Goal: Transaction & Acquisition: Subscribe to service/newsletter

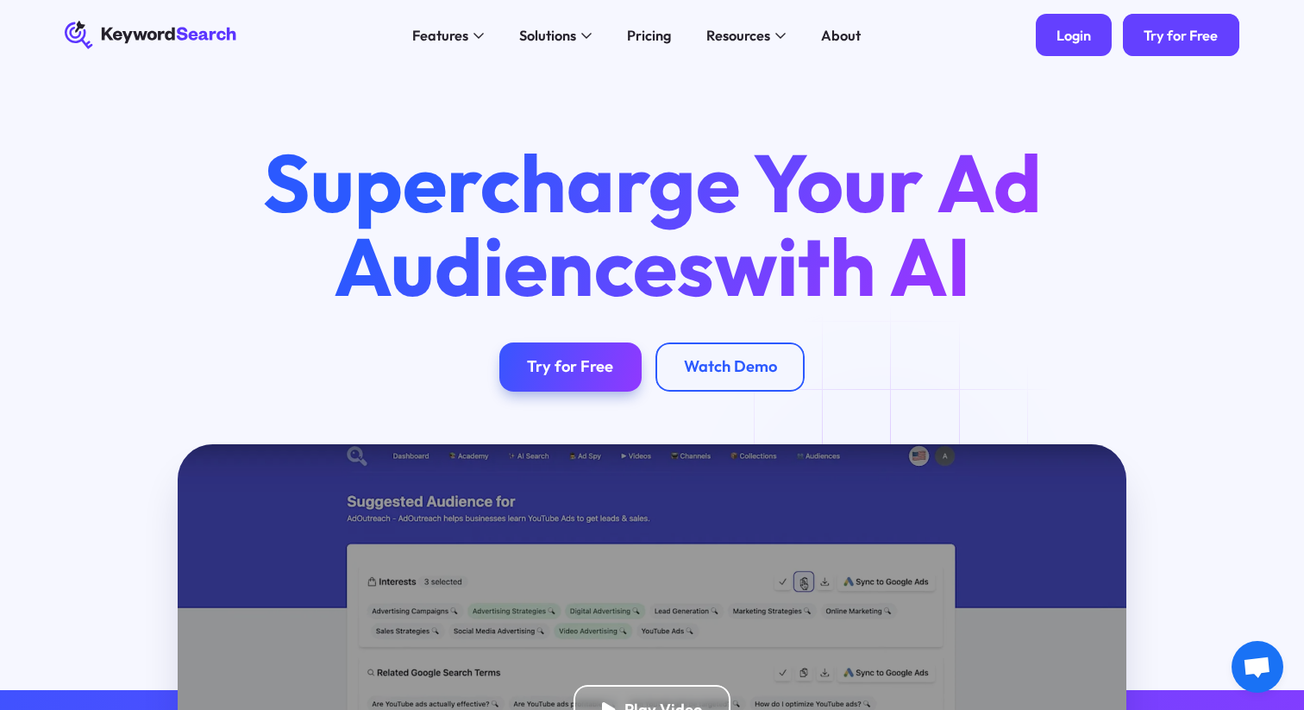
click at [1069, 41] on div "Login" at bounding box center [1074, 35] width 34 height 17
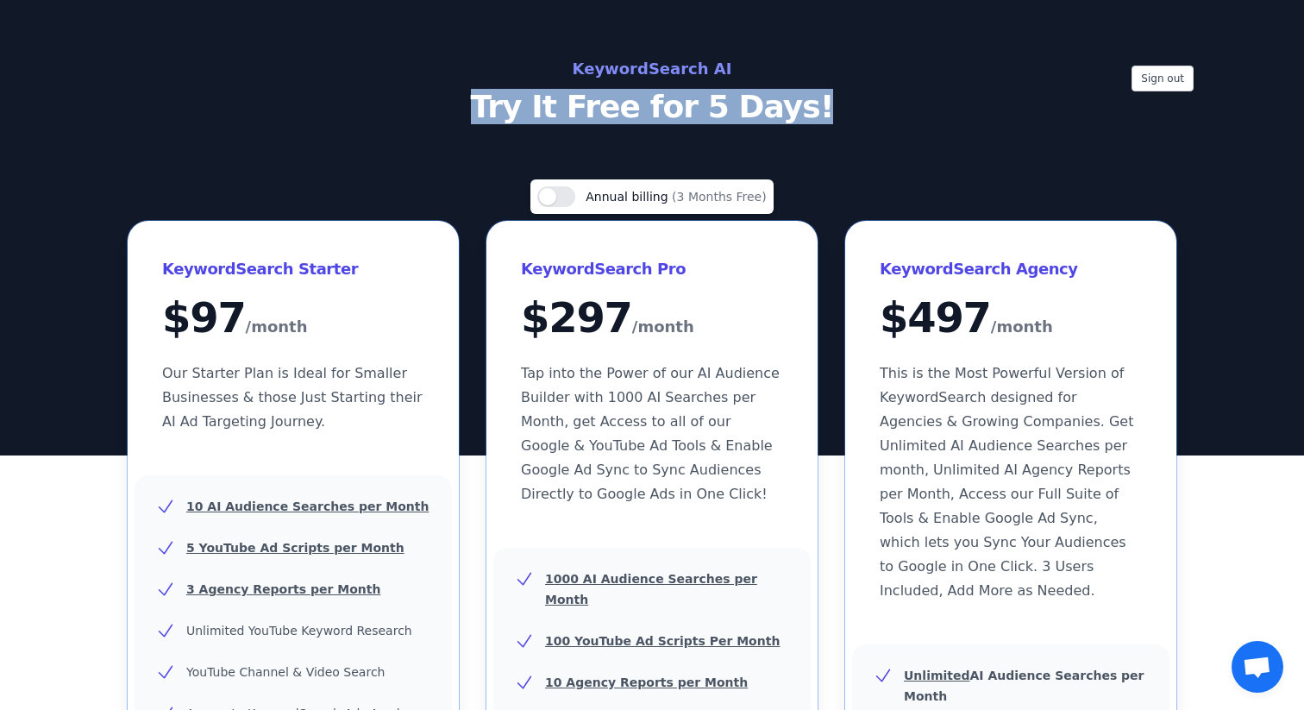
drag, startPoint x: 510, startPoint y: 103, endPoint x: 880, endPoint y: 102, distance: 370.0
click at [880, 102] on p "Try It Free for 5 Days!" at bounding box center [652, 107] width 773 height 34
click at [561, 196] on button "Use setting" at bounding box center [556, 196] width 38 height 21
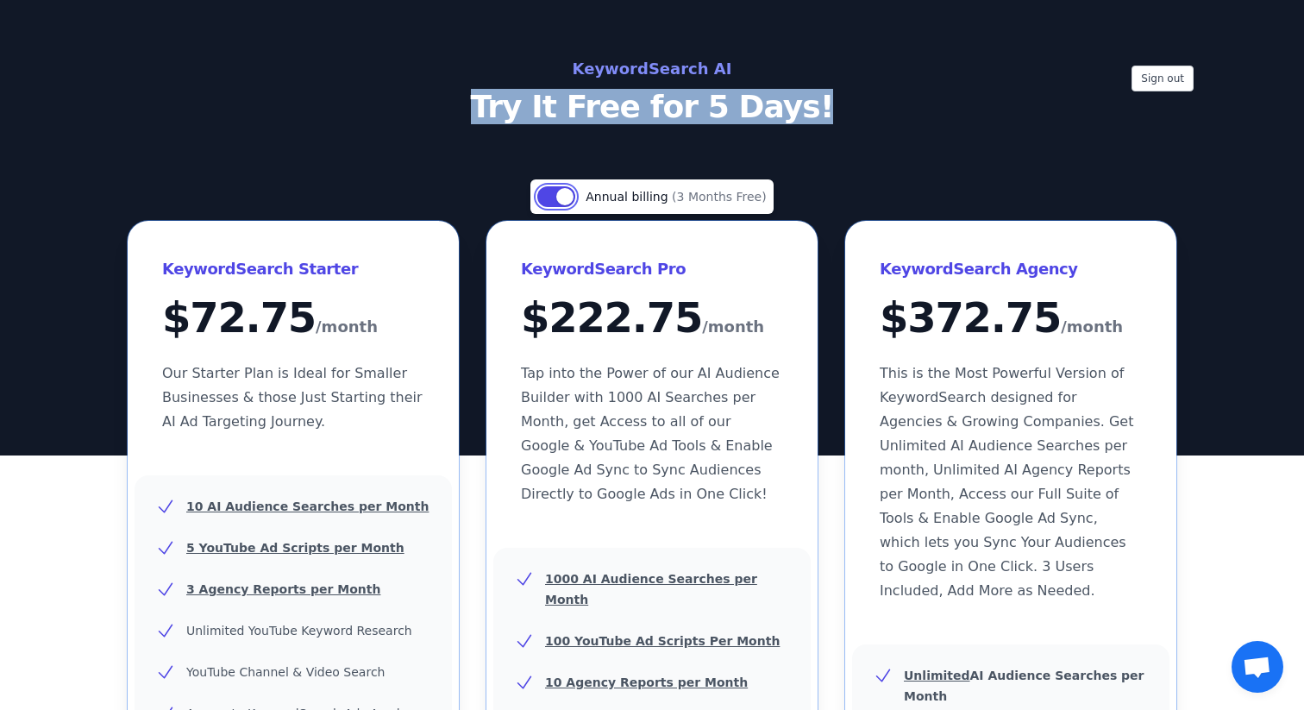
click at [561, 196] on button "Use setting" at bounding box center [556, 196] width 38 height 21
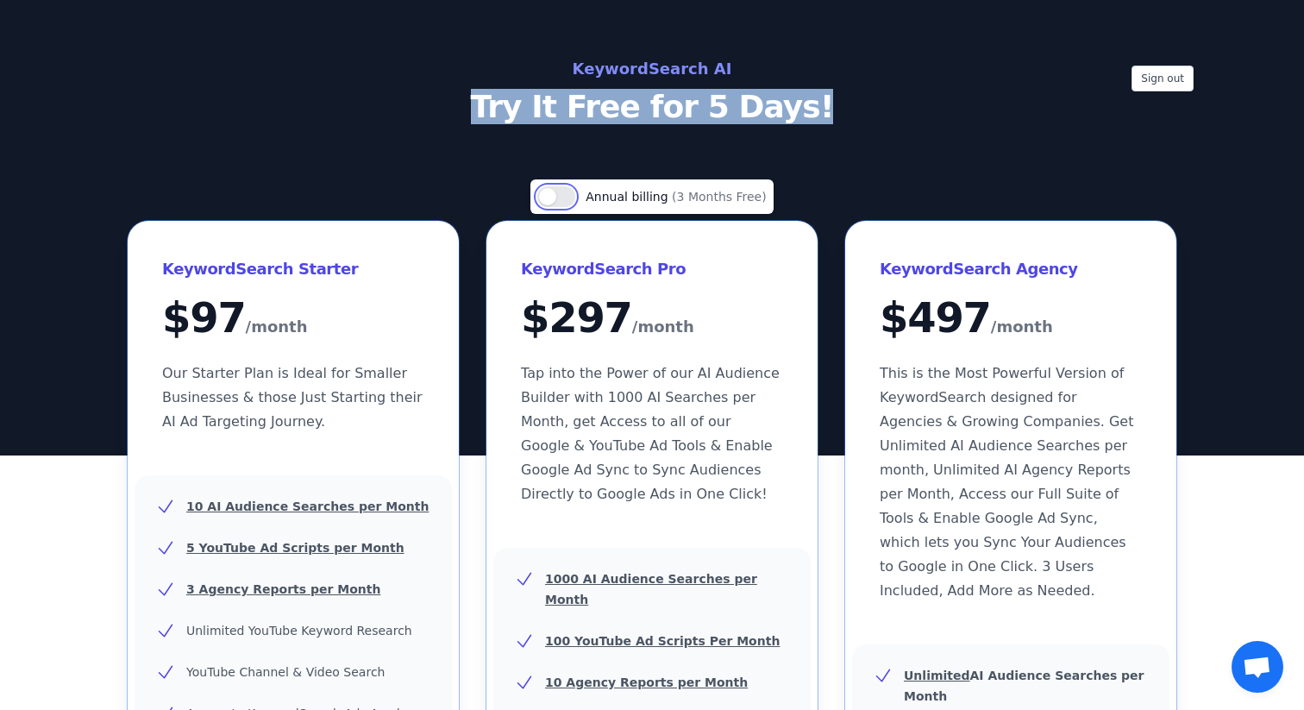
click at [553, 199] on button "Use setting" at bounding box center [556, 196] width 38 height 21
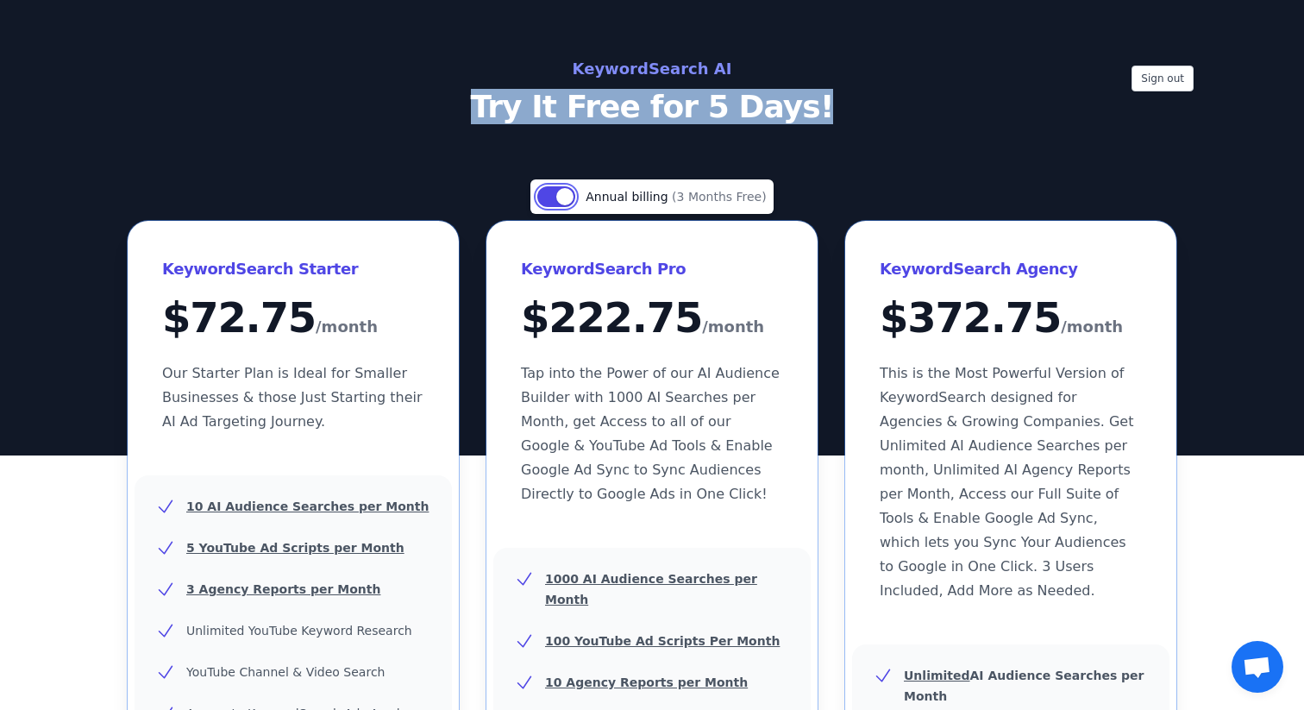
click at [557, 203] on button "Use setting" at bounding box center [556, 196] width 38 height 21
